Goal: Information Seeking & Learning: Compare options

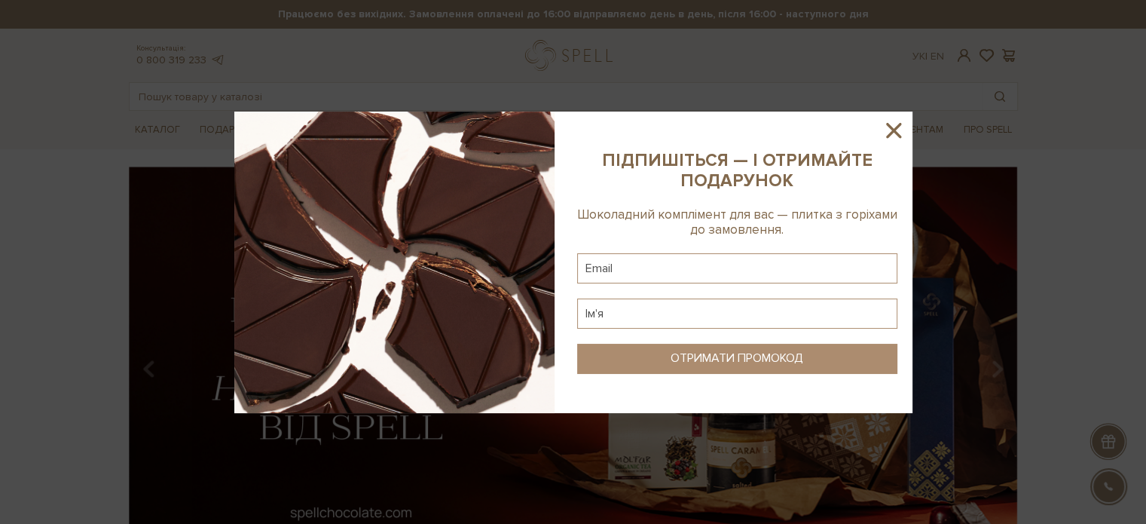
click at [891, 129] on icon at bounding box center [893, 130] width 15 height 15
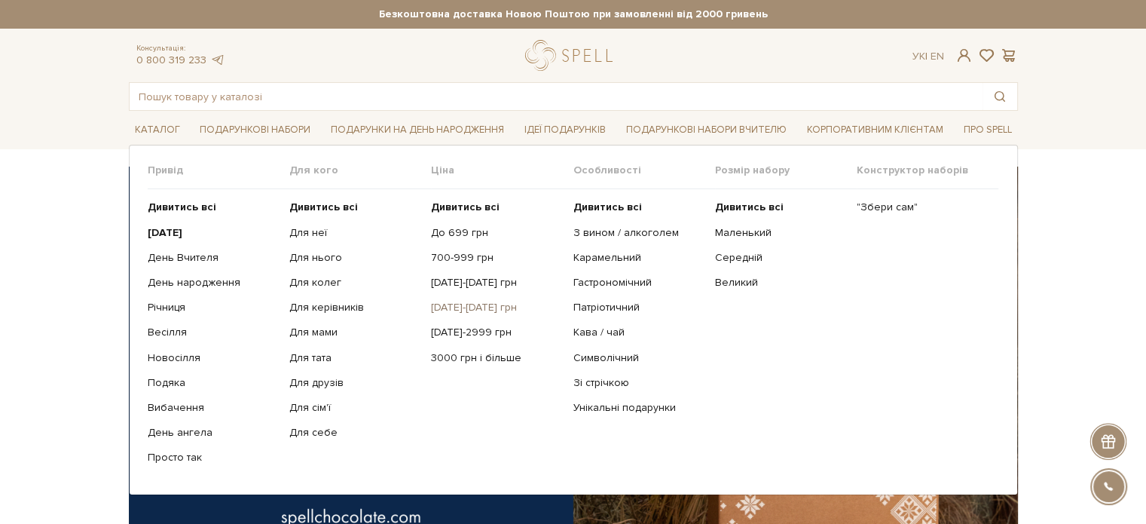
click at [483, 304] on link "[DATE]-[DATE] грн" at bounding box center [496, 308] width 130 height 14
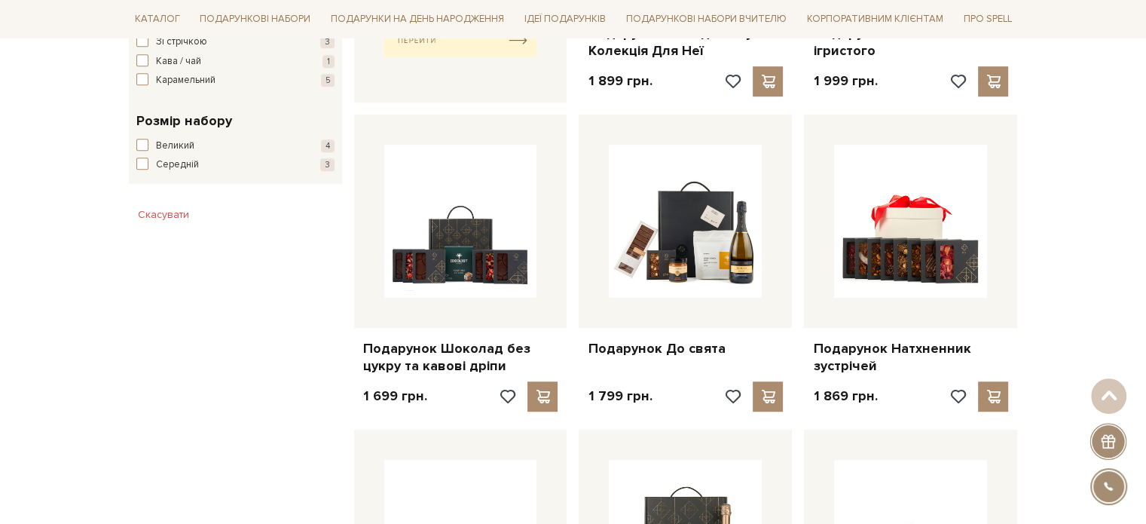
scroll to position [829, 0]
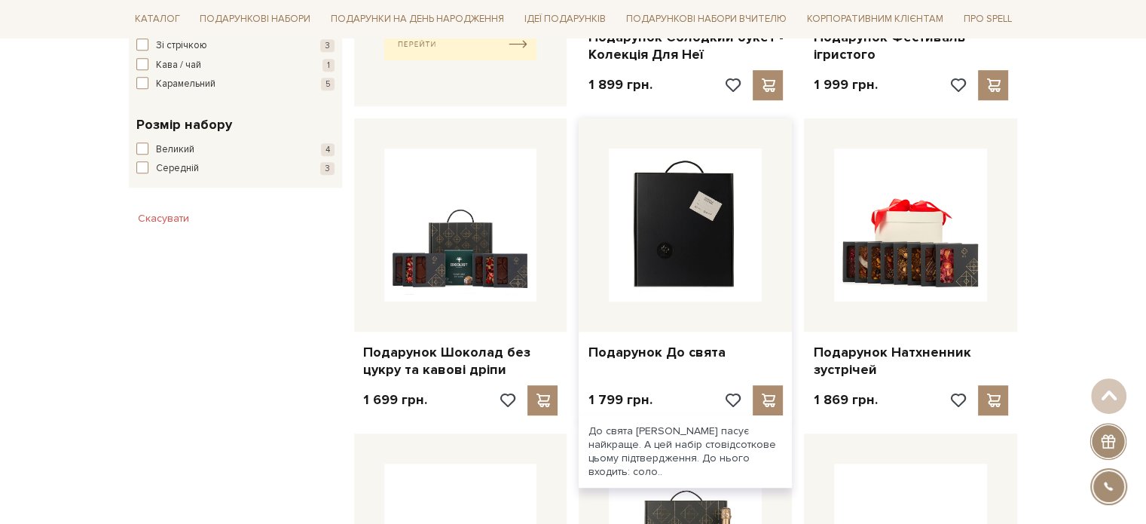
click at [681, 247] on img at bounding box center [685, 224] width 153 height 153
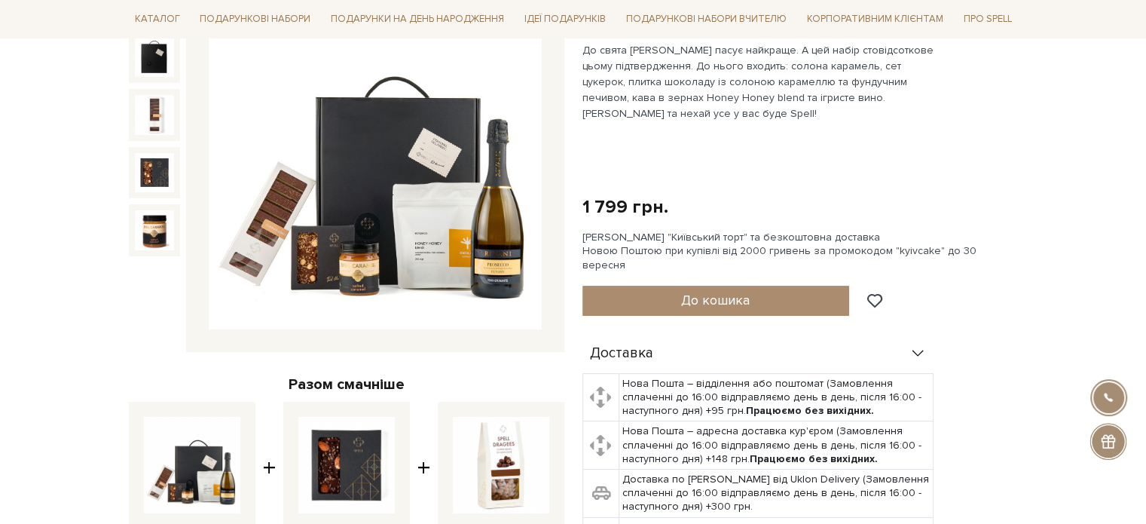
scroll to position [226, 0]
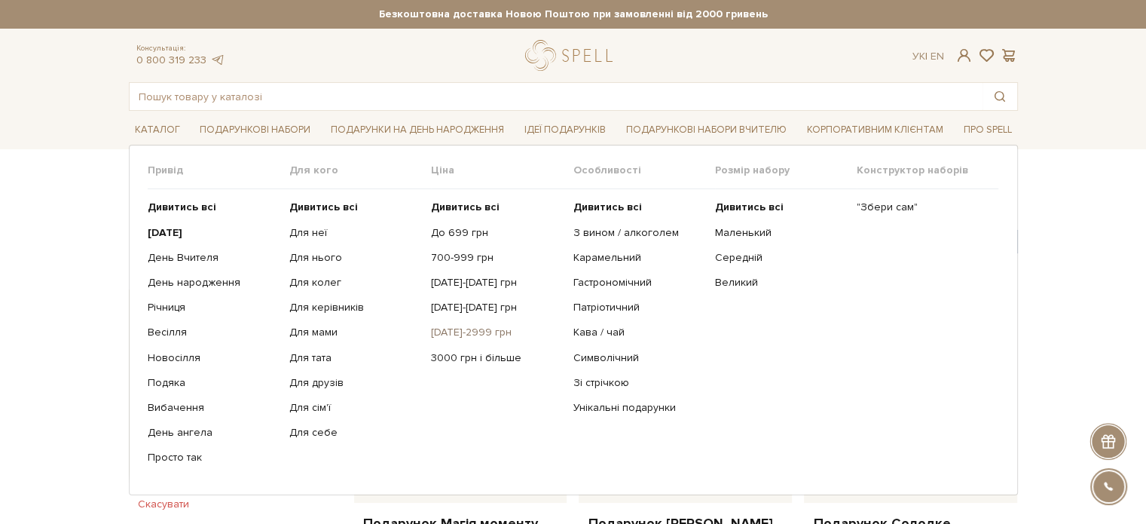
click at [472, 328] on link "[DATE]-2999 грн" at bounding box center [496, 333] width 130 height 14
click at [609, 328] on link "Кава / чай" at bounding box center [638, 333] width 130 height 14
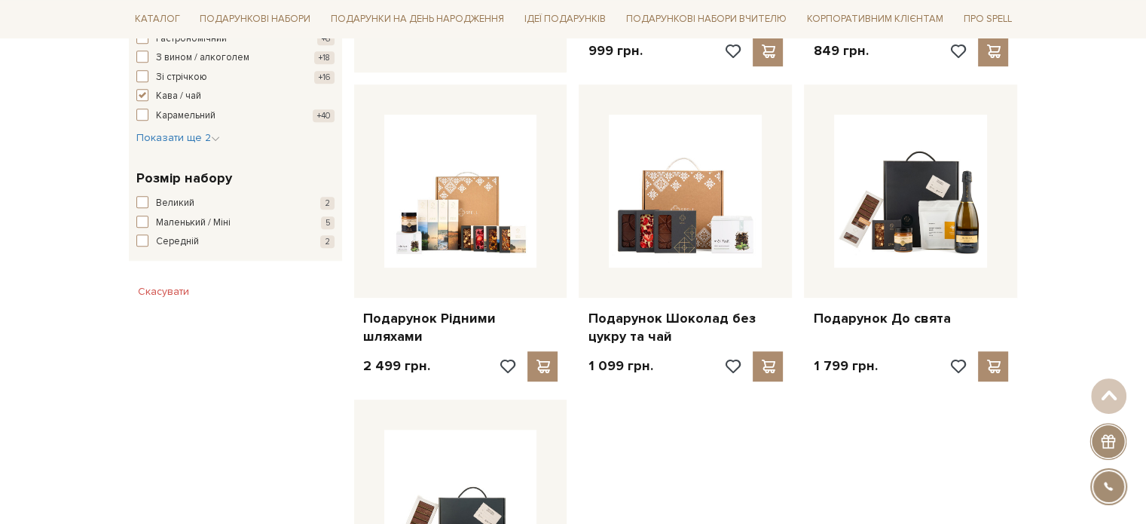
scroll to position [754, 0]
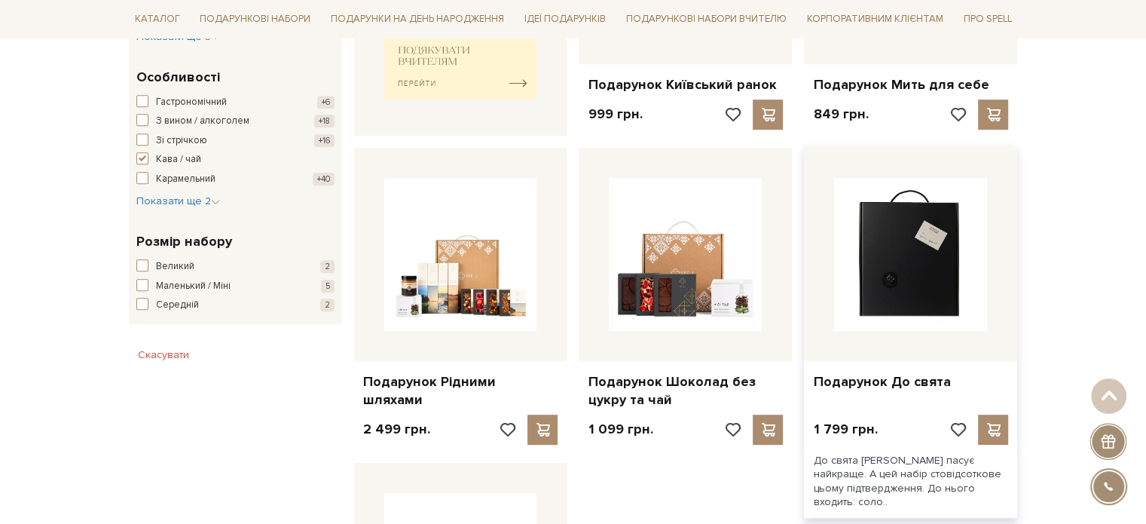
click at [900, 281] on img at bounding box center [910, 254] width 153 height 153
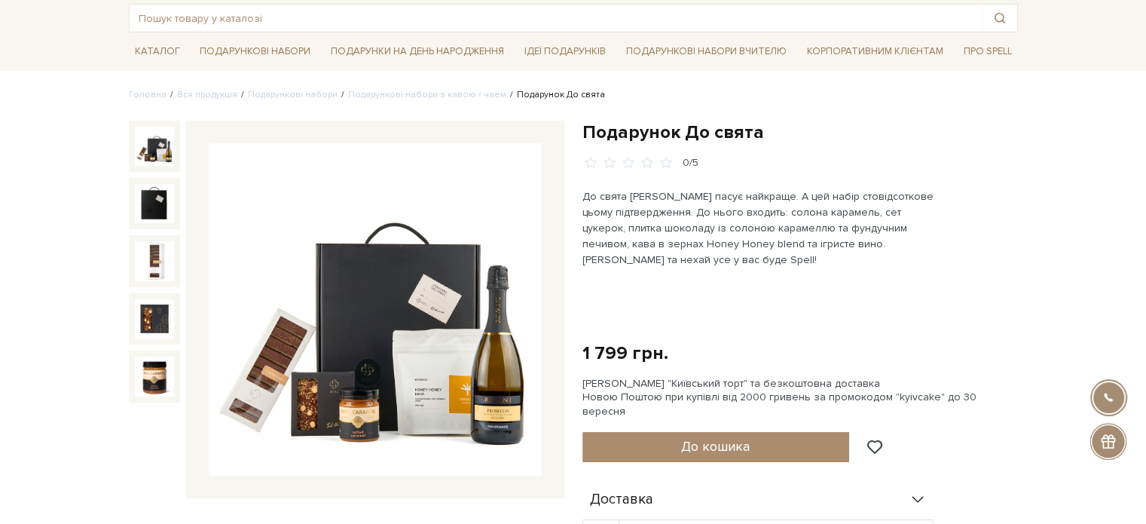
scroll to position [75, 0]
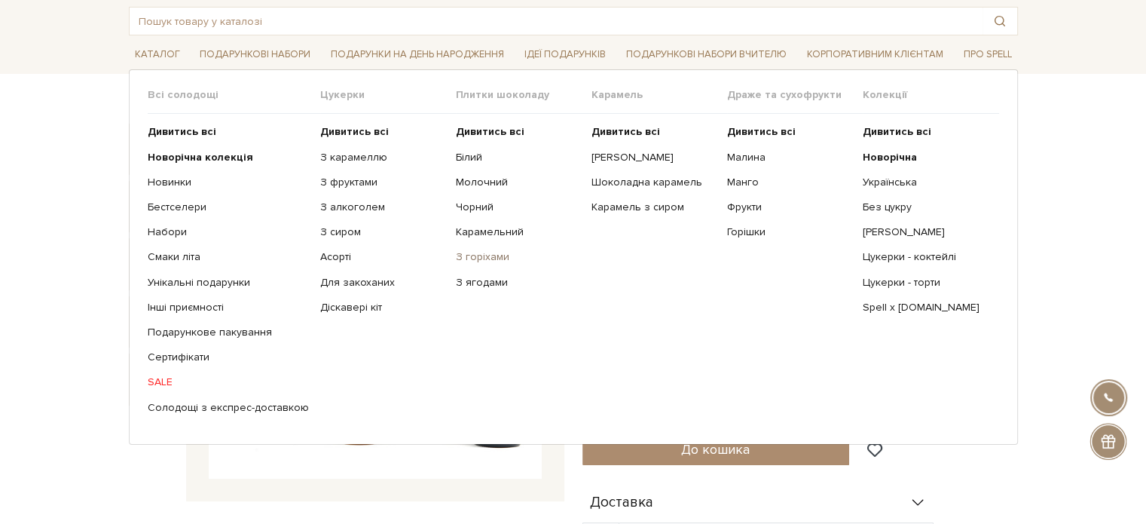
click at [484, 254] on link "З горіхами" at bounding box center [518, 257] width 124 height 14
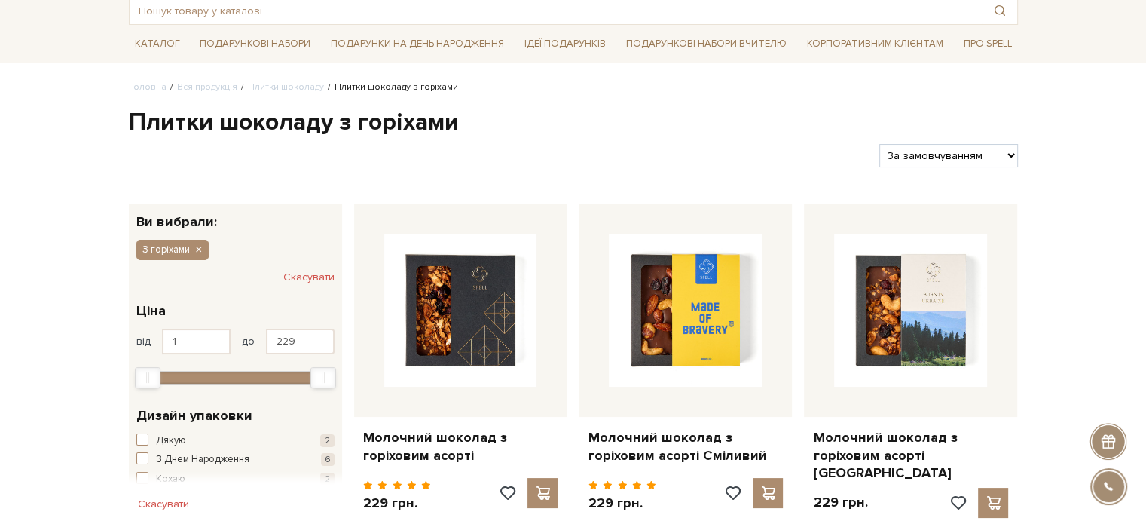
scroll to position [151, 0]
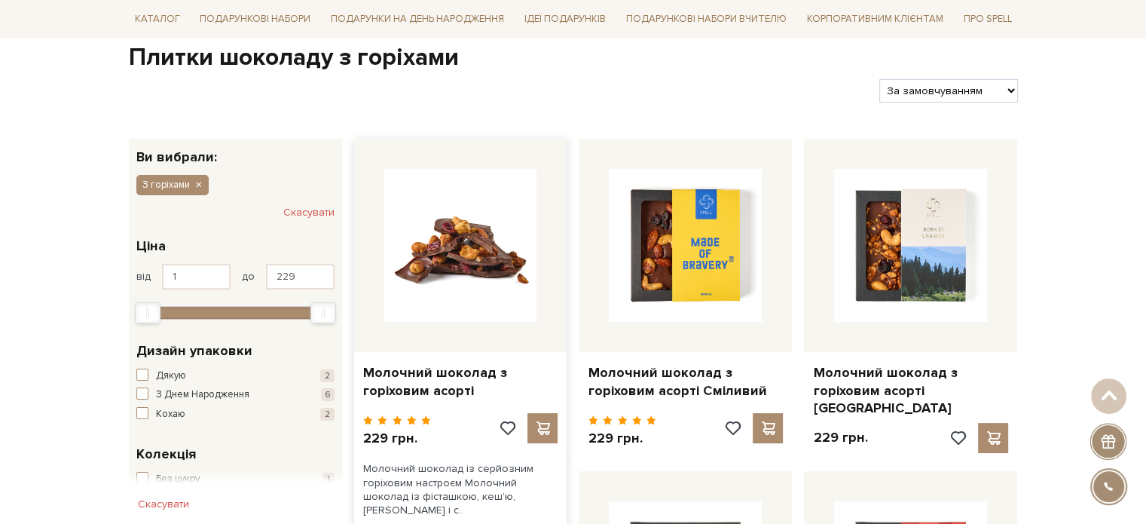
click at [448, 261] on img at bounding box center [460, 245] width 153 height 153
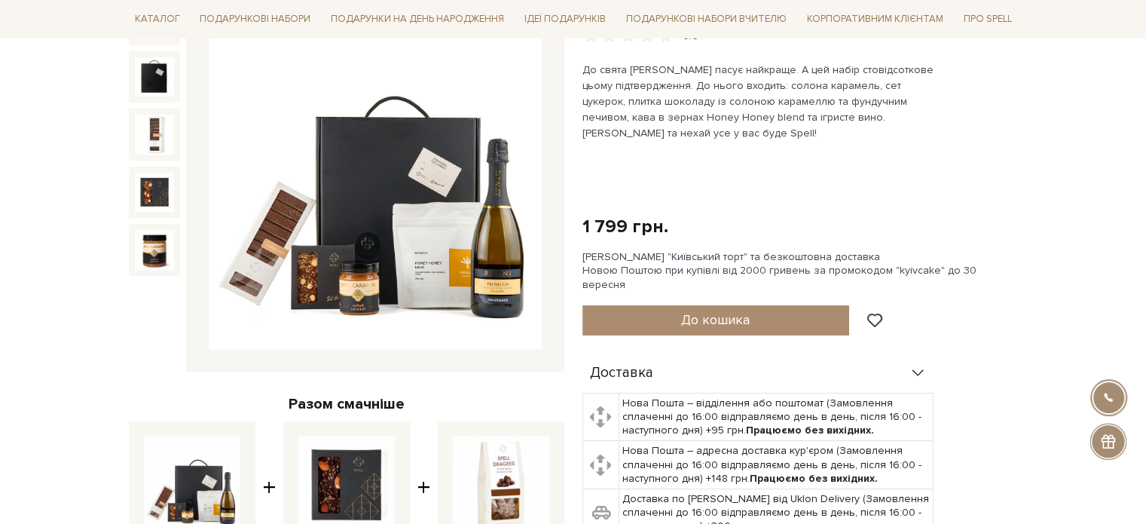
scroll to position [452, 0]
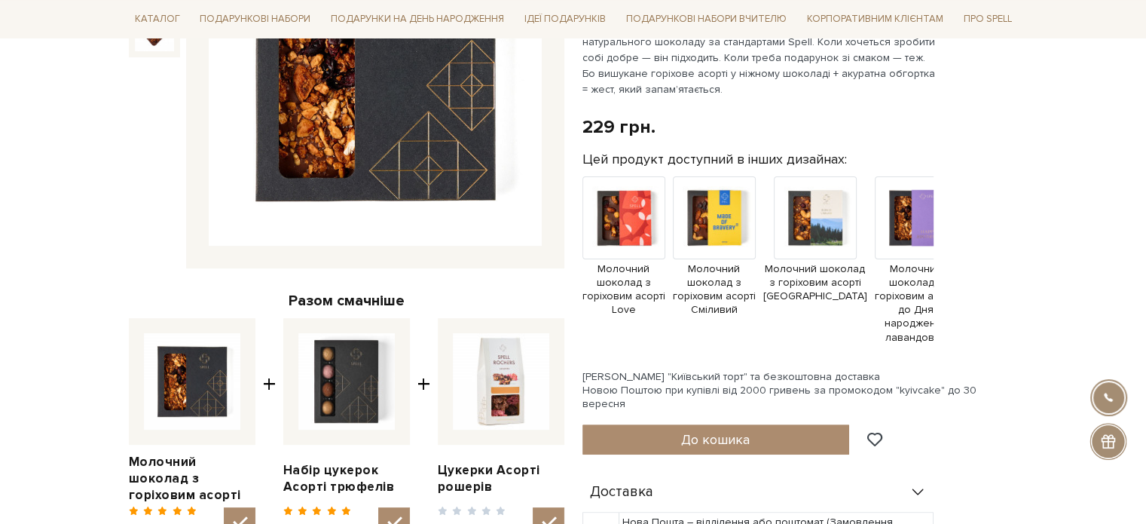
scroll to position [377, 0]
